Goal: Task Accomplishment & Management: Use online tool/utility

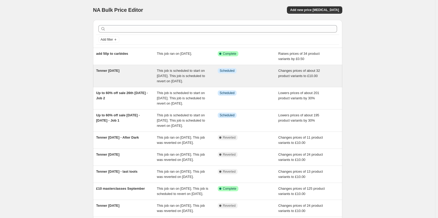
click at [121, 80] on div "Tenner [DATE]" at bounding box center [126, 76] width 61 height 16
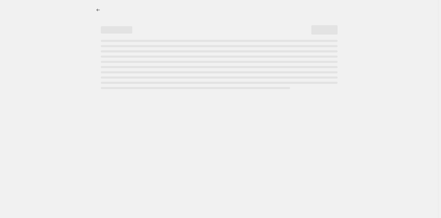
select select "no_change"
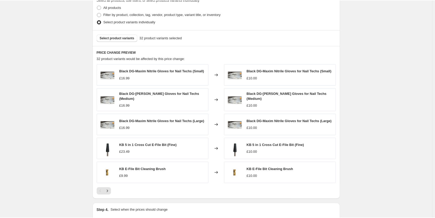
scroll to position [289, 0]
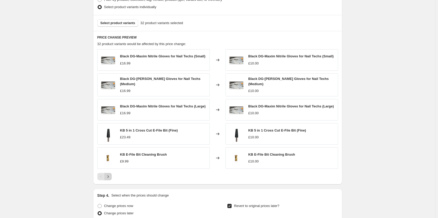
click at [110, 178] on icon "Next" at bounding box center [107, 176] width 5 height 5
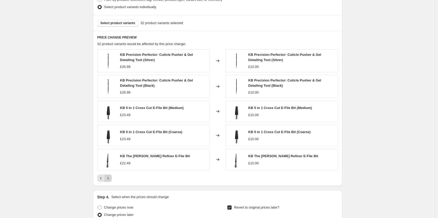
click at [110, 177] on icon "Next" at bounding box center [107, 178] width 5 height 5
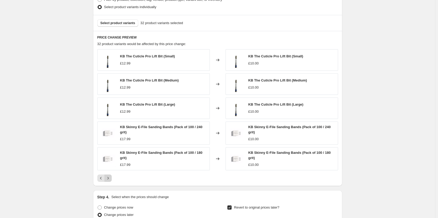
click at [109, 177] on icon "Next" at bounding box center [107, 178] width 5 height 5
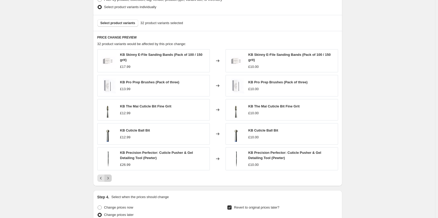
click at [112, 178] on button "Next" at bounding box center [107, 178] width 7 height 7
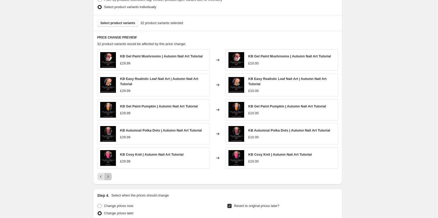
click at [110, 178] on icon "Next" at bounding box center [107, 176] width 5 height 5
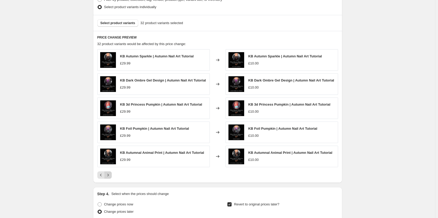
click at [110, 178] on button "Next" at bounding box center [107, 175] width 7 height 7
